Goal: Transaction & Acquisition: Purchase product/service

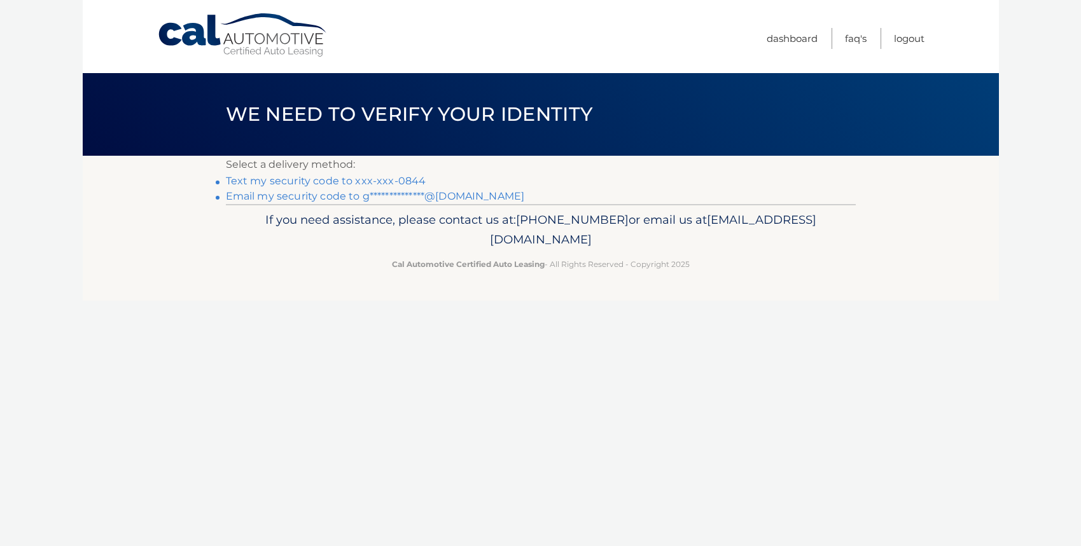
click at [326, 180] on link "Text my security code to xxx-xxx-0844" at bounding box center [326, 181] width 200 height 12
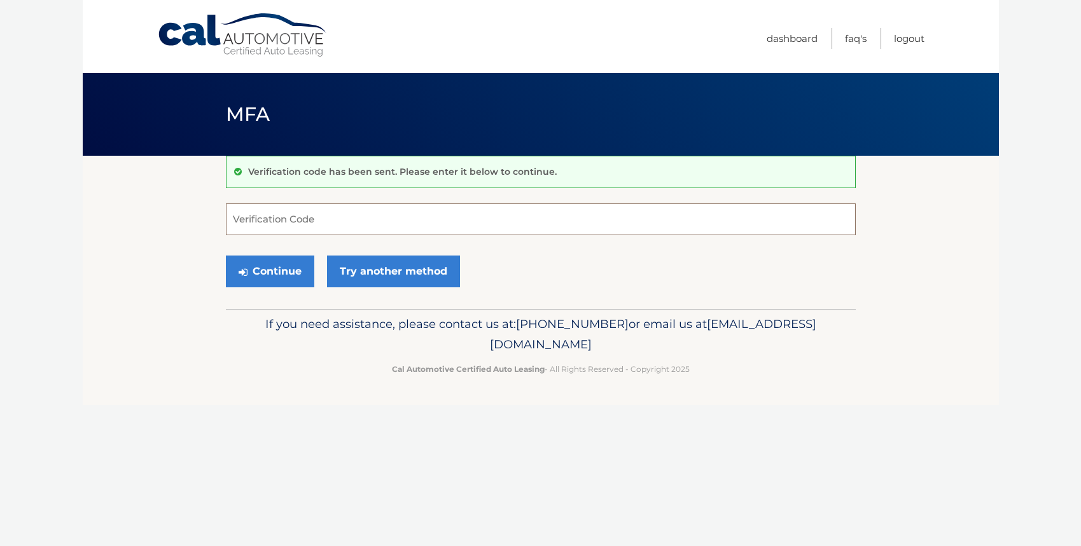
click at [268, 212] on input "Verification Code" at bounding box center [541, 220] width 630 height 32
type input "634332"
click at [281, 269] on button "Continue" at bounding box center [270, 272] width 88 height 32
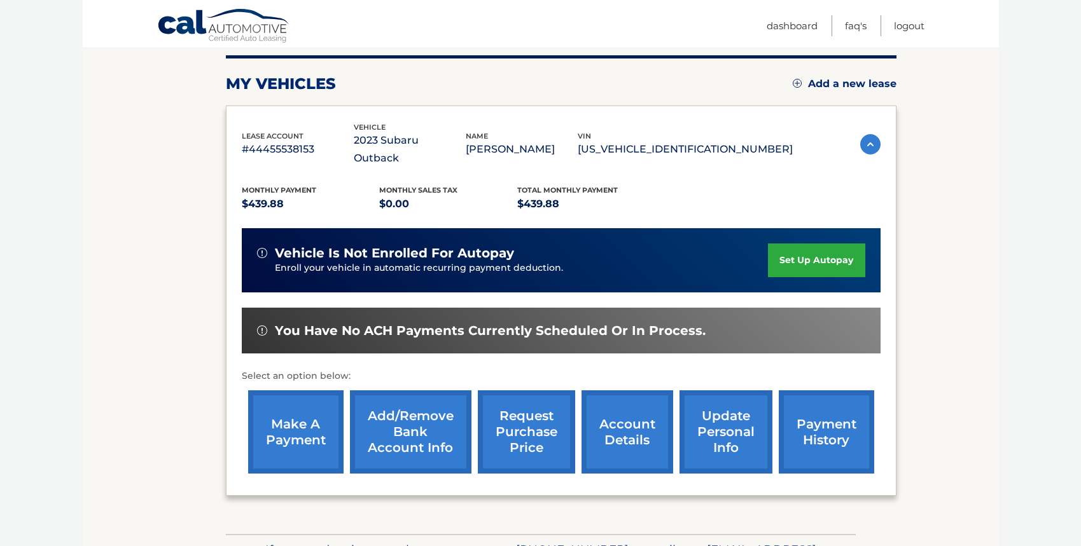
scroll to position [224, 0]
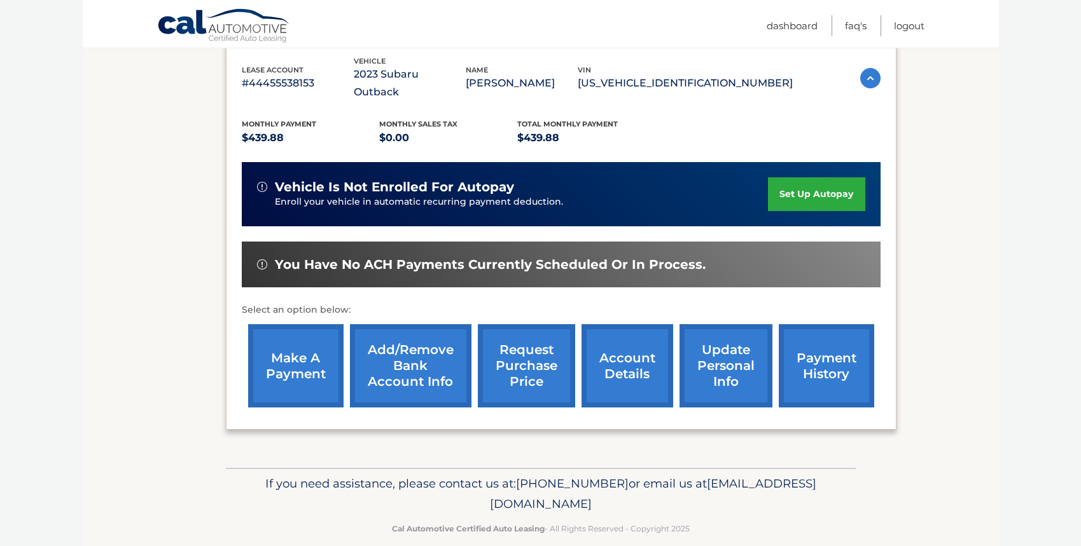
click at [324, 365] on link "make a payment" at bounding box center [295, 365] width 95 height 83
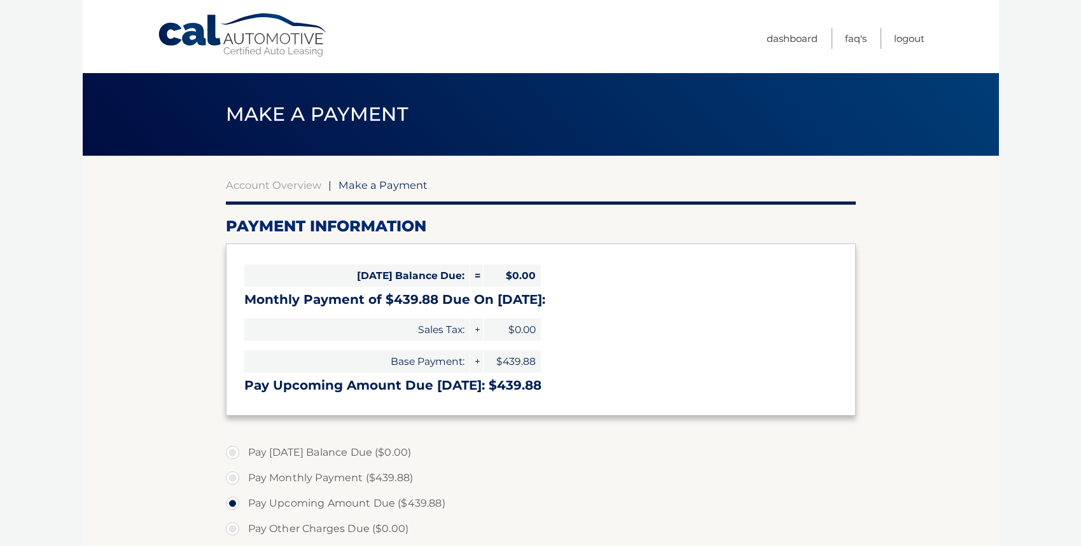
select select "ZGYxZDA3MmEtNzRhOS00Njg3LWFjMTktMmM5ODFjZjZjMzU1"
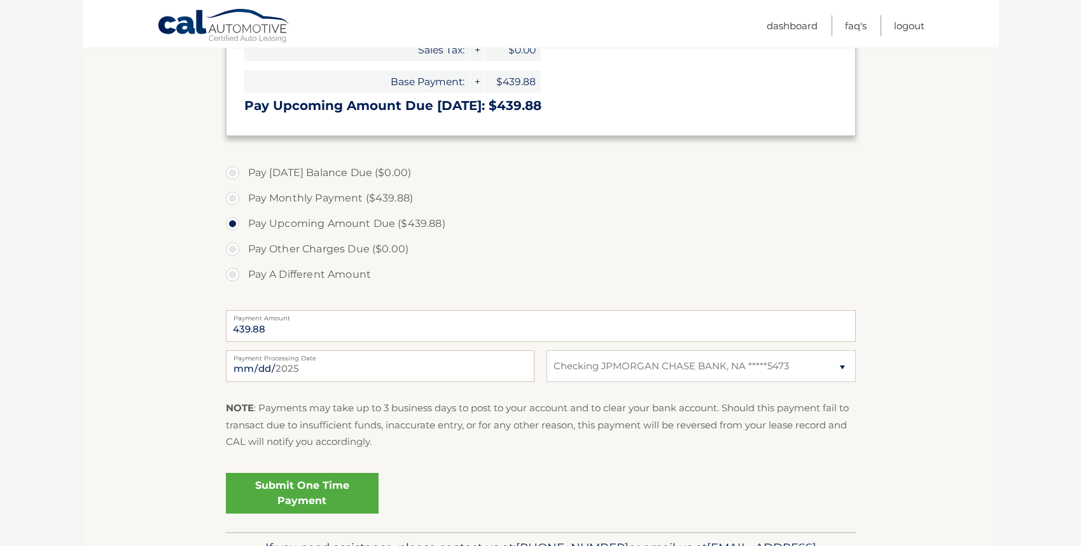
scroll to position [300, 0]
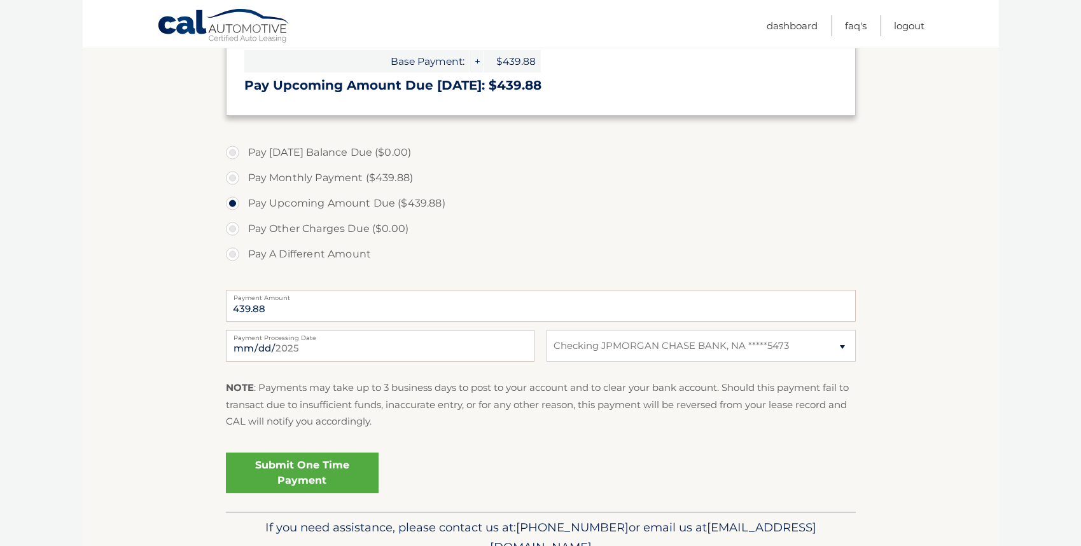
click at [317, 471] on link "Submit One Time Payment" at bounding box center [302, 473] width 153 height 41
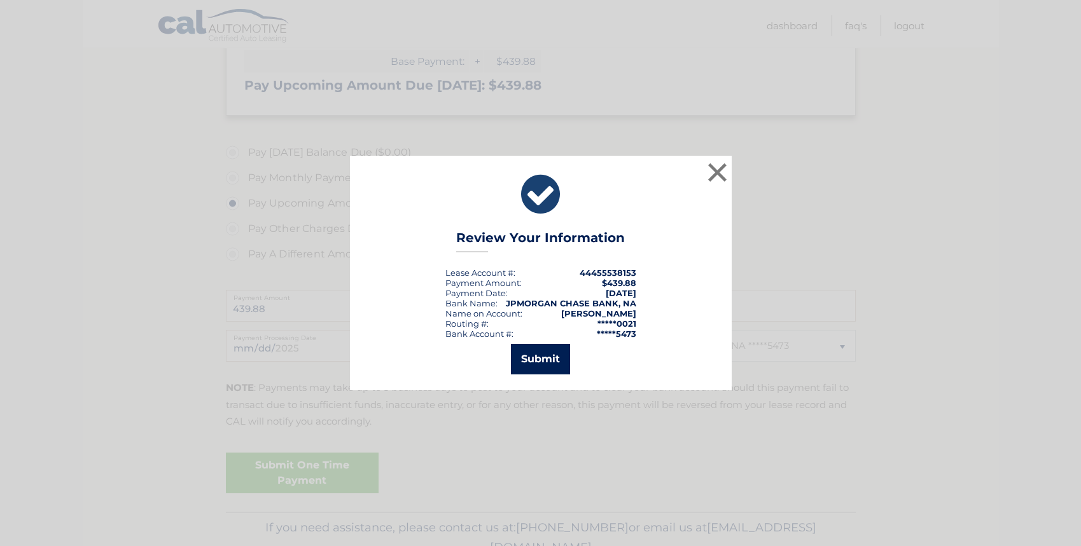
click at [549, 358] on button "Submit" at bounding box center [540, 359] width 59 height 31
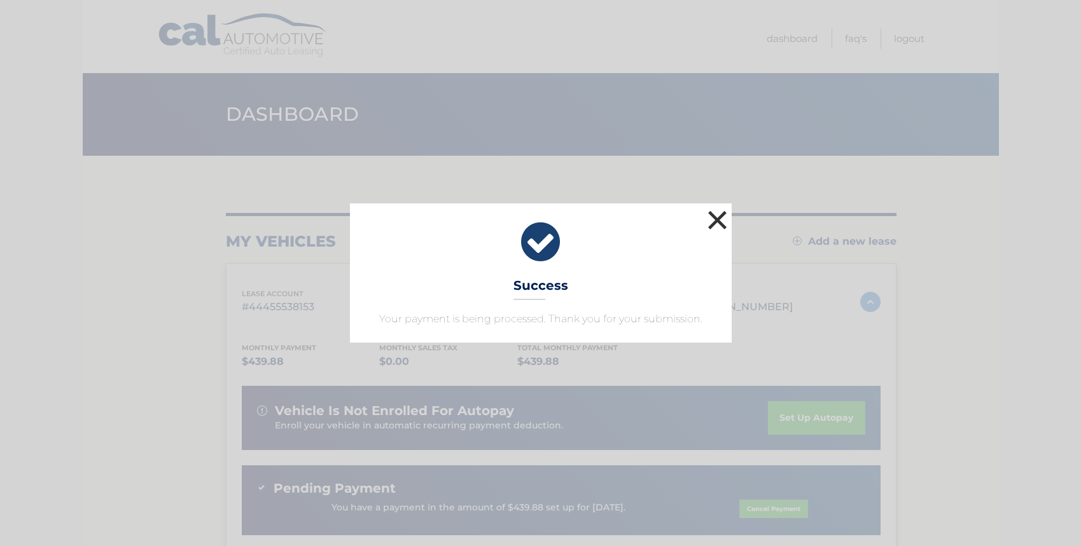
click at [714, 219] on button "×" at bounding box center [717, 219] width 25 height 25
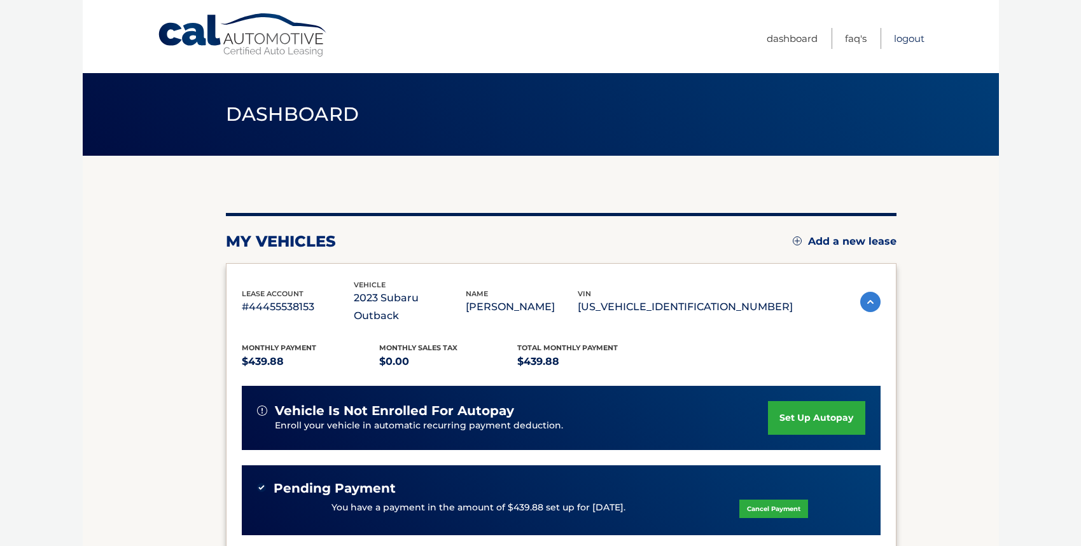
click at [917, 38] on link "Logout" at bounding box center [909, 38] width 31 height 21
